Goal: Understand process/instructions: Learn how to perform a task or action

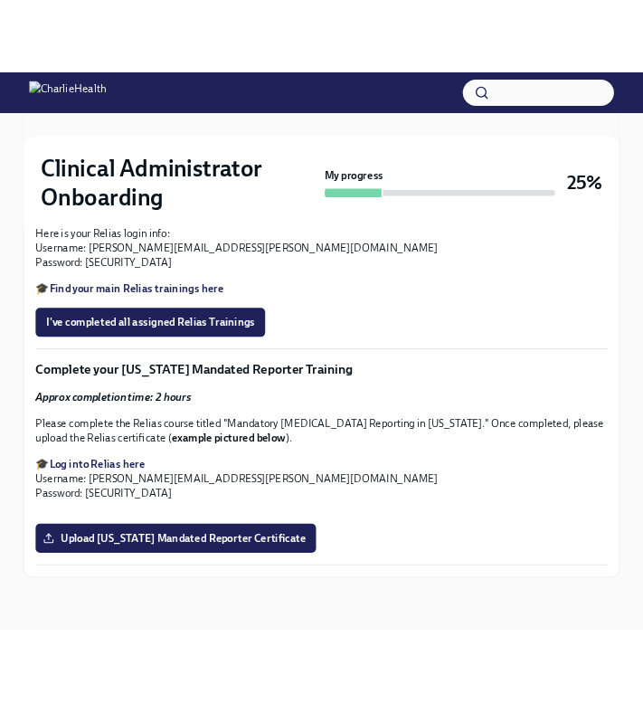
scroll to position [1870, 0]
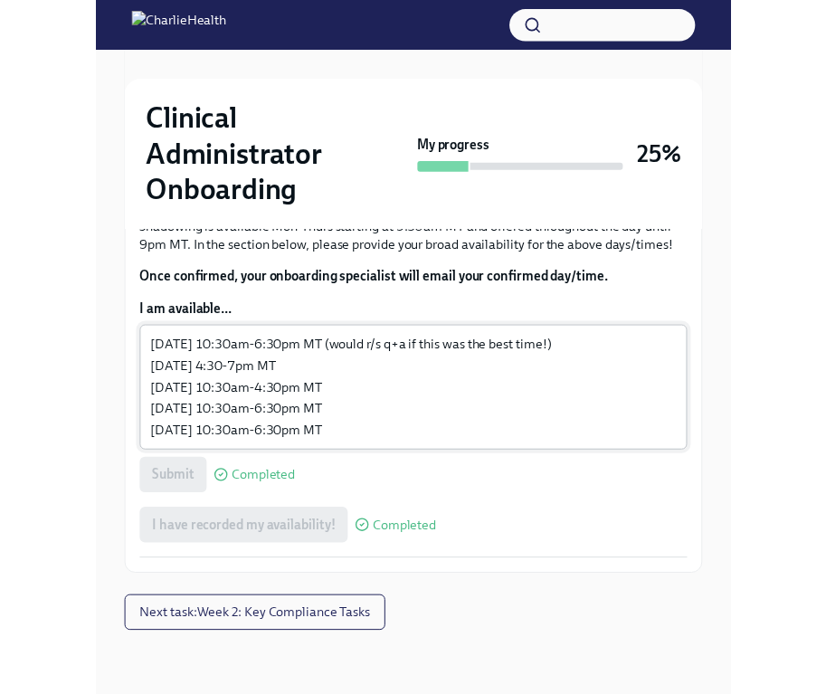
scroll to position [1248, 0]
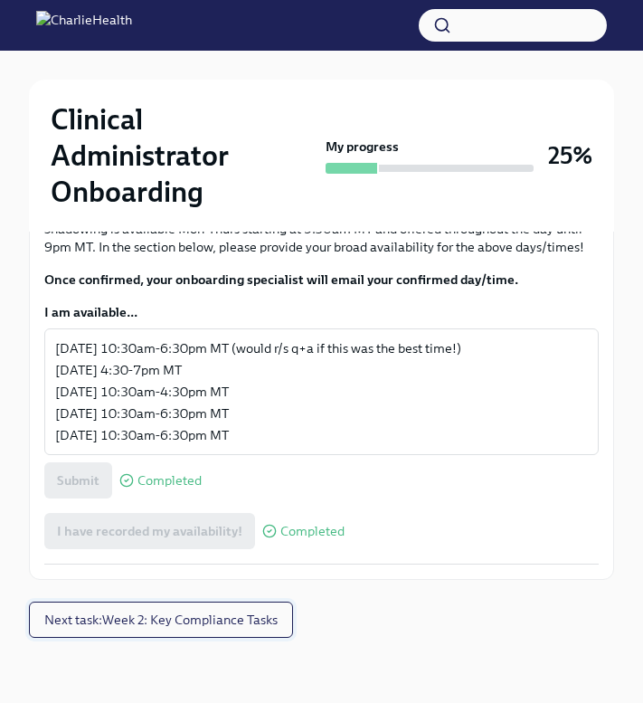
click at [125, 638] on button "Next task : Week 2: Key Compliance Tasks" at bounding box center [161, 620] width 264 height 36
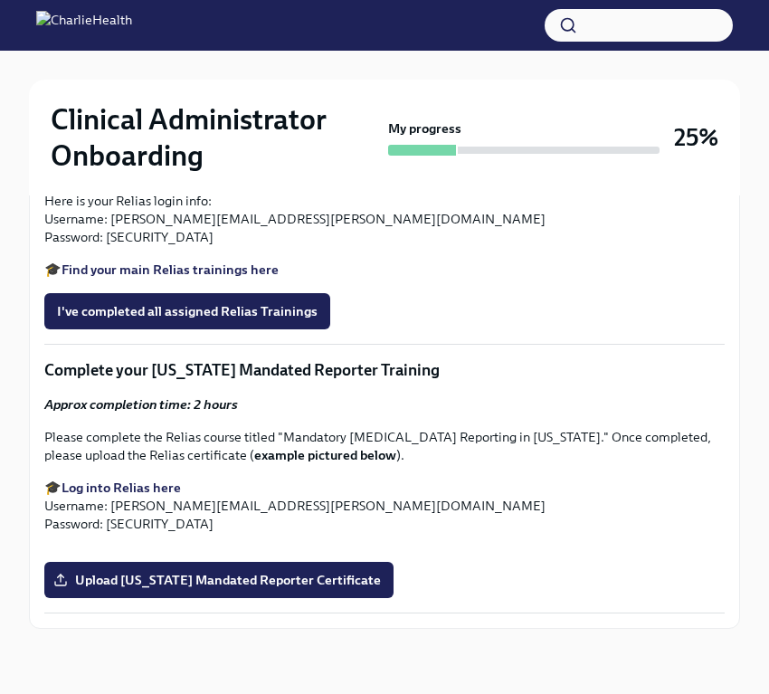
scroll to position [1673, 0]
click at [280, 22] on p "Work through required lessons in [GEOGRAPHIC_DATA], focusing on:" at bounding box center [384, 13] width 680 height 18
click at [194, 320] on span "I've completed all assigned Relias Trainings" at bounding box center [187, 311] width 261 height 18
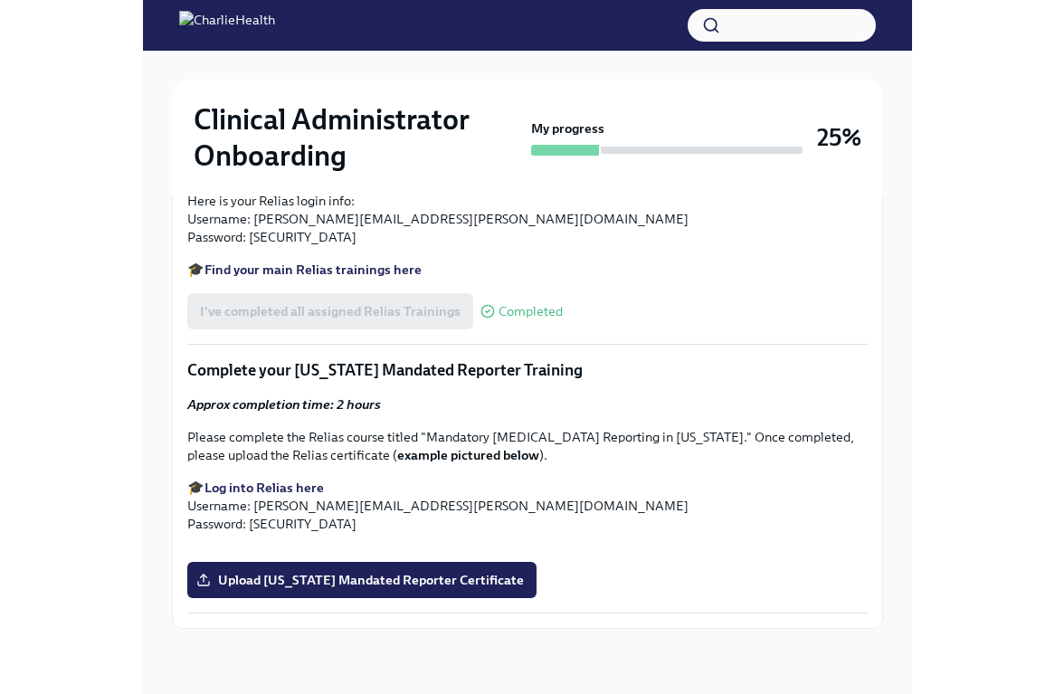
scroll to position [31, 0]
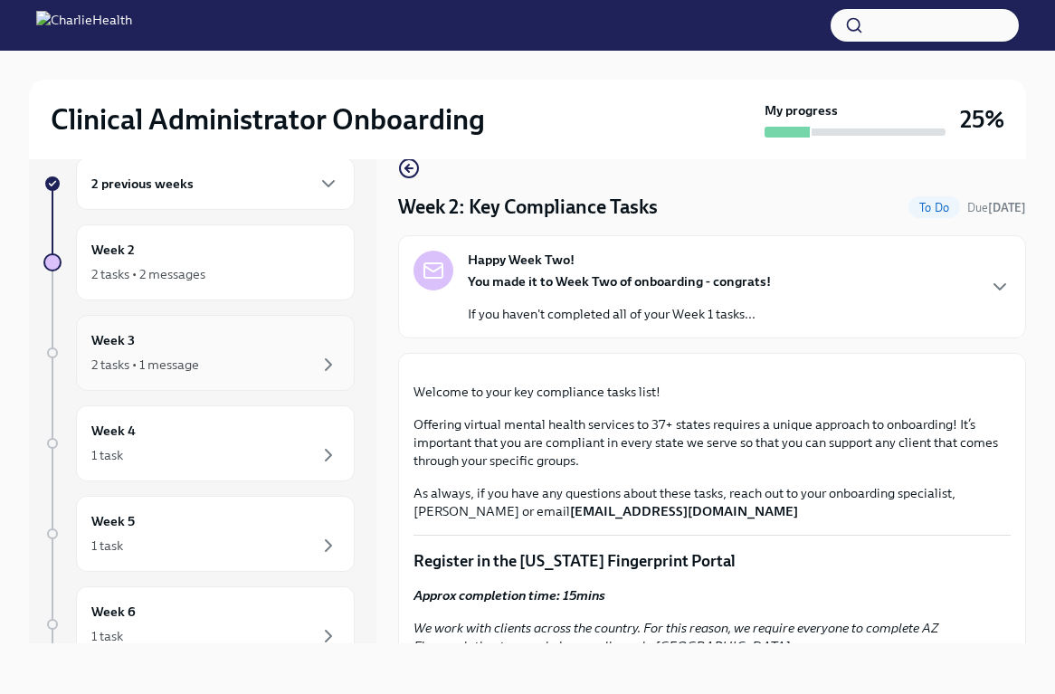
click at [138, 340] on div "Week 3 2 tasks • 1 message" at bounding box center [215, 352] width 248 height 45
